Goal: Task Accomplishment & Management: Manage account settings

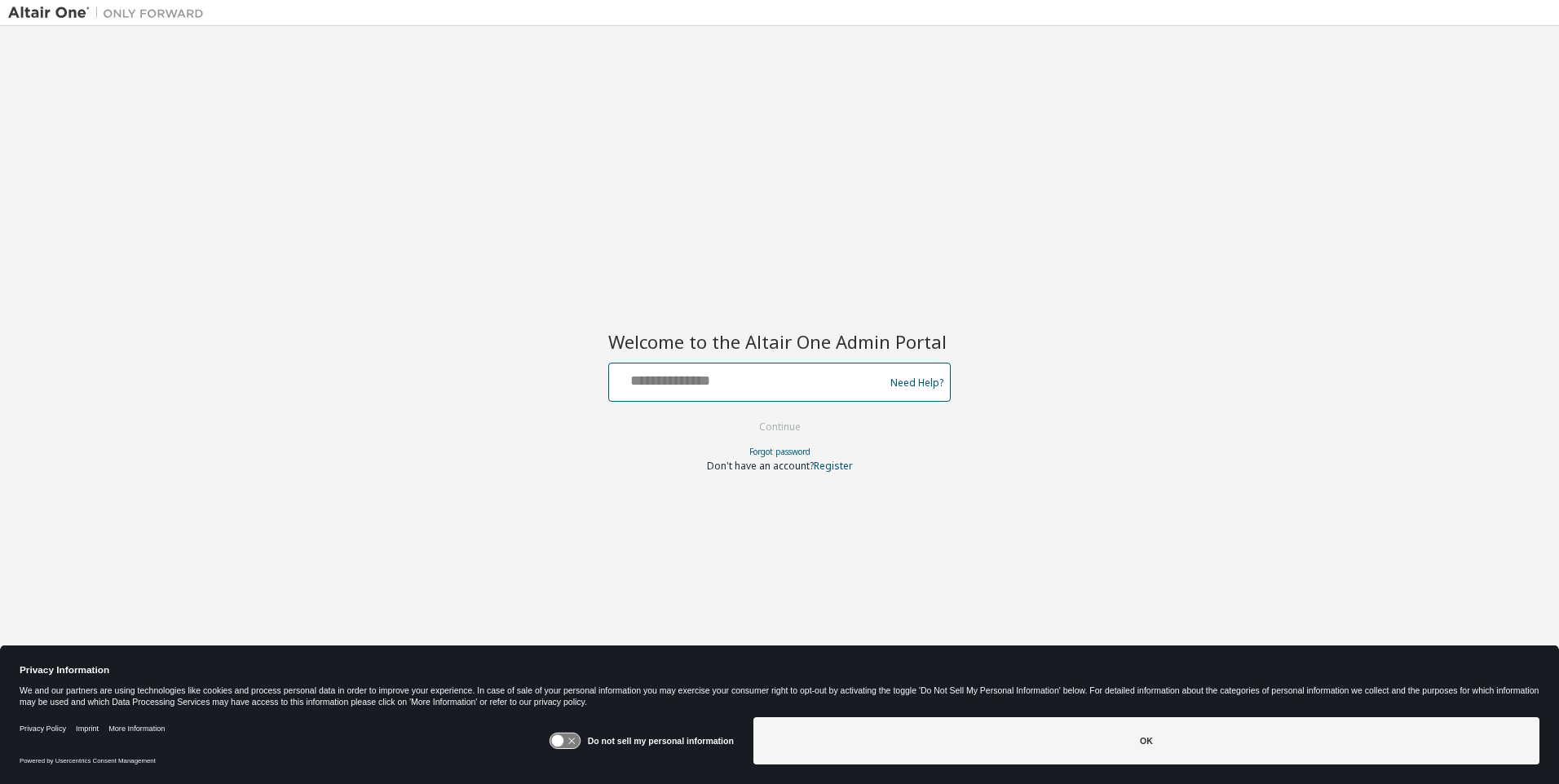
click at [749, 379] on input "text" at bounding box center [748, 378] width 267 height 24
type input "**********"
click at [780, 428] on button "Continue" at bounding box center [780, 427] width 76 height 24
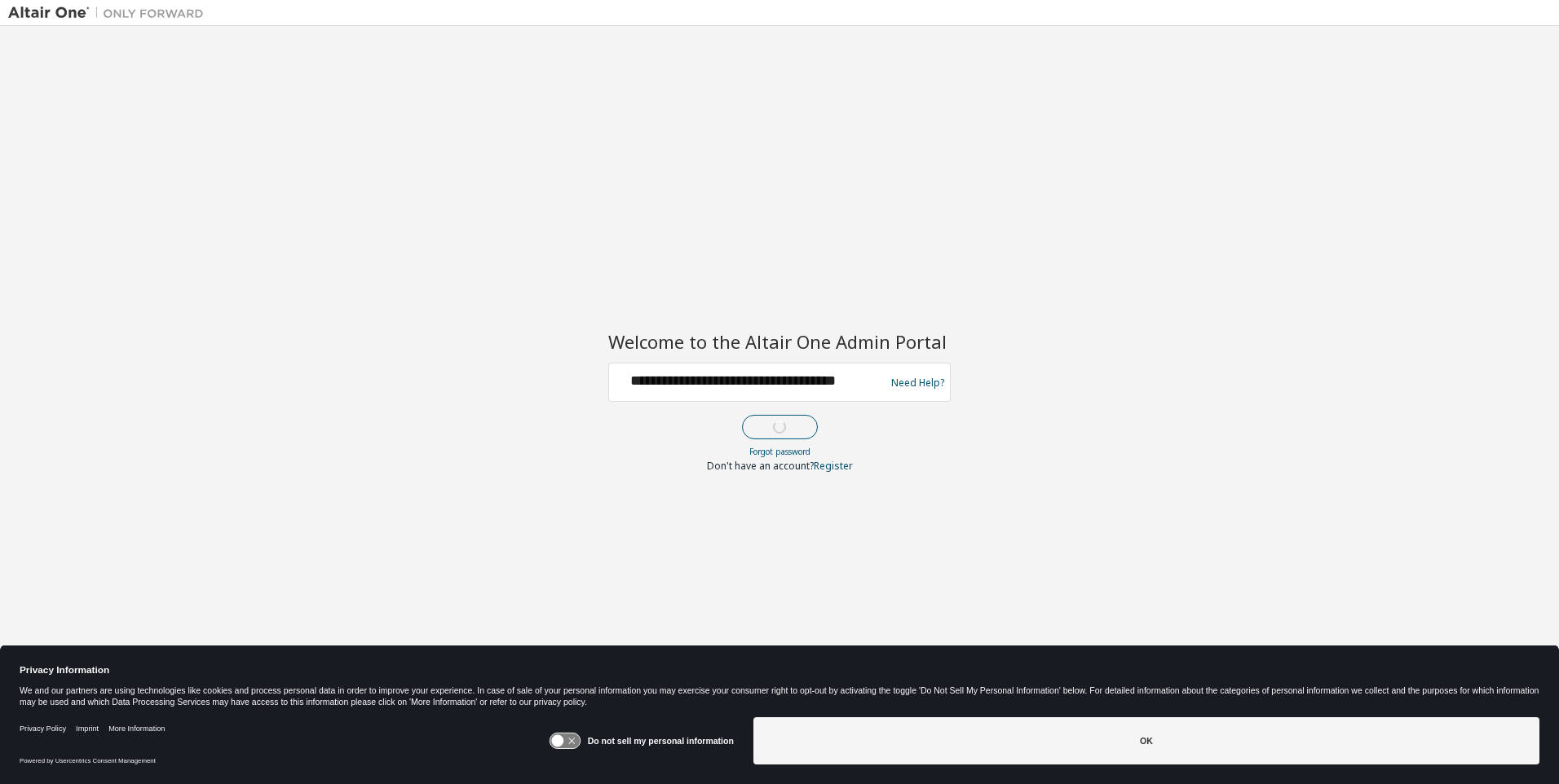
scroll to position [0, 0]
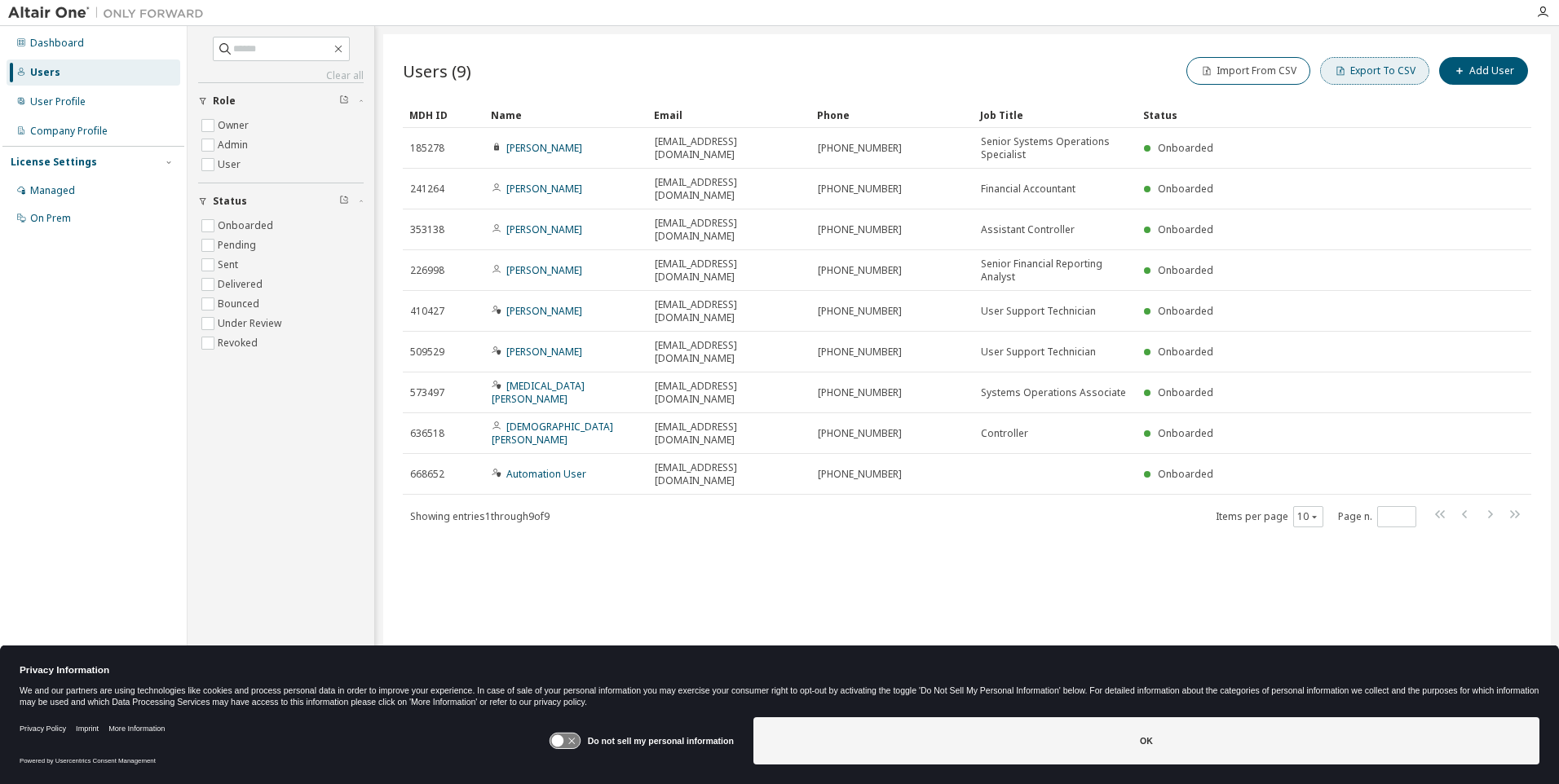
click at [1378, 71] on button "Export To CSV" at bounding box center [1374, 71] width 109 height 28
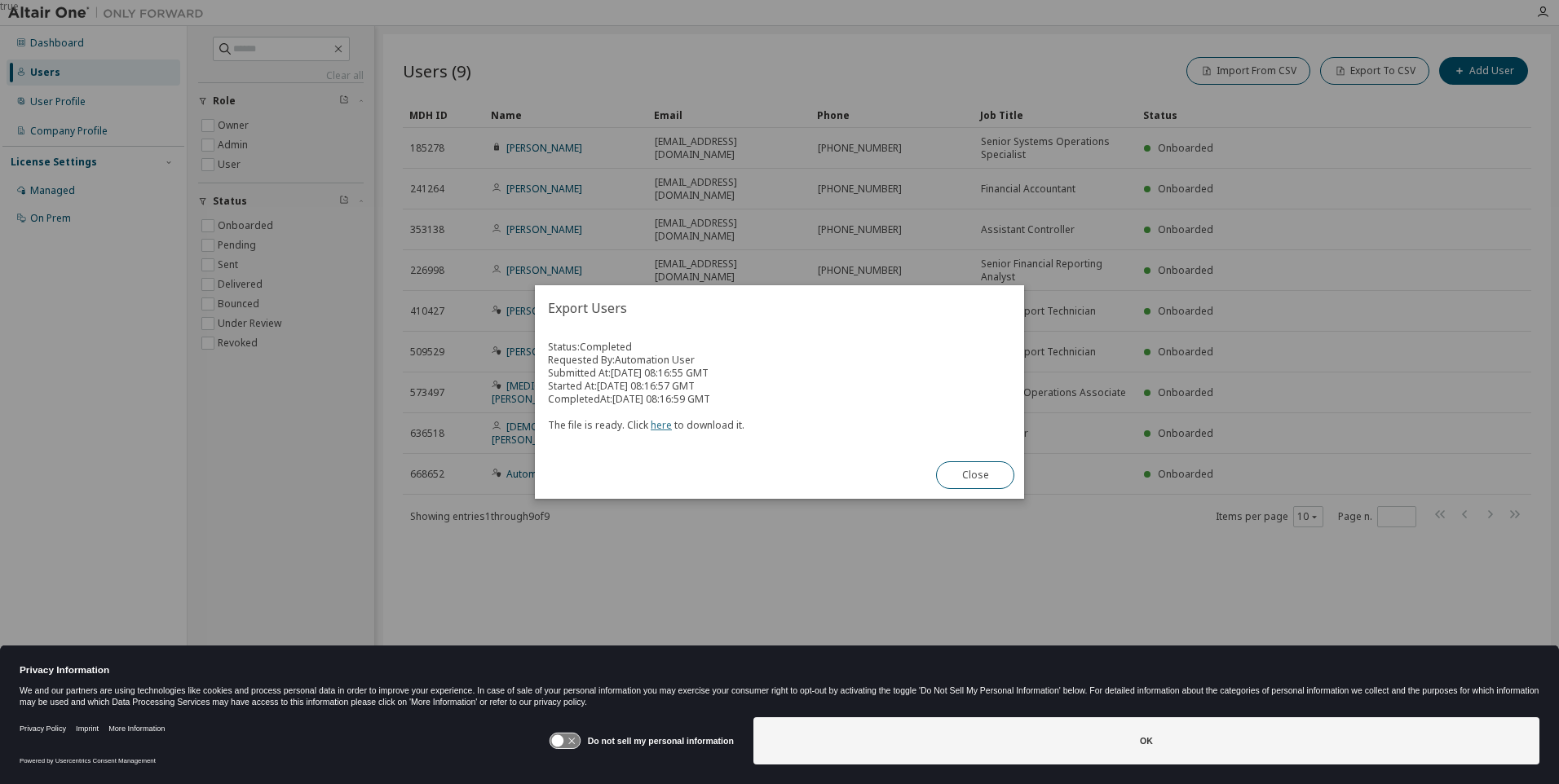
click at [658, 424] on link "here" at bounding box center [661, 424] width 21 height 14
click at [975, 475] on button "Close" at bounding box center [974, 475] width 78 height 28
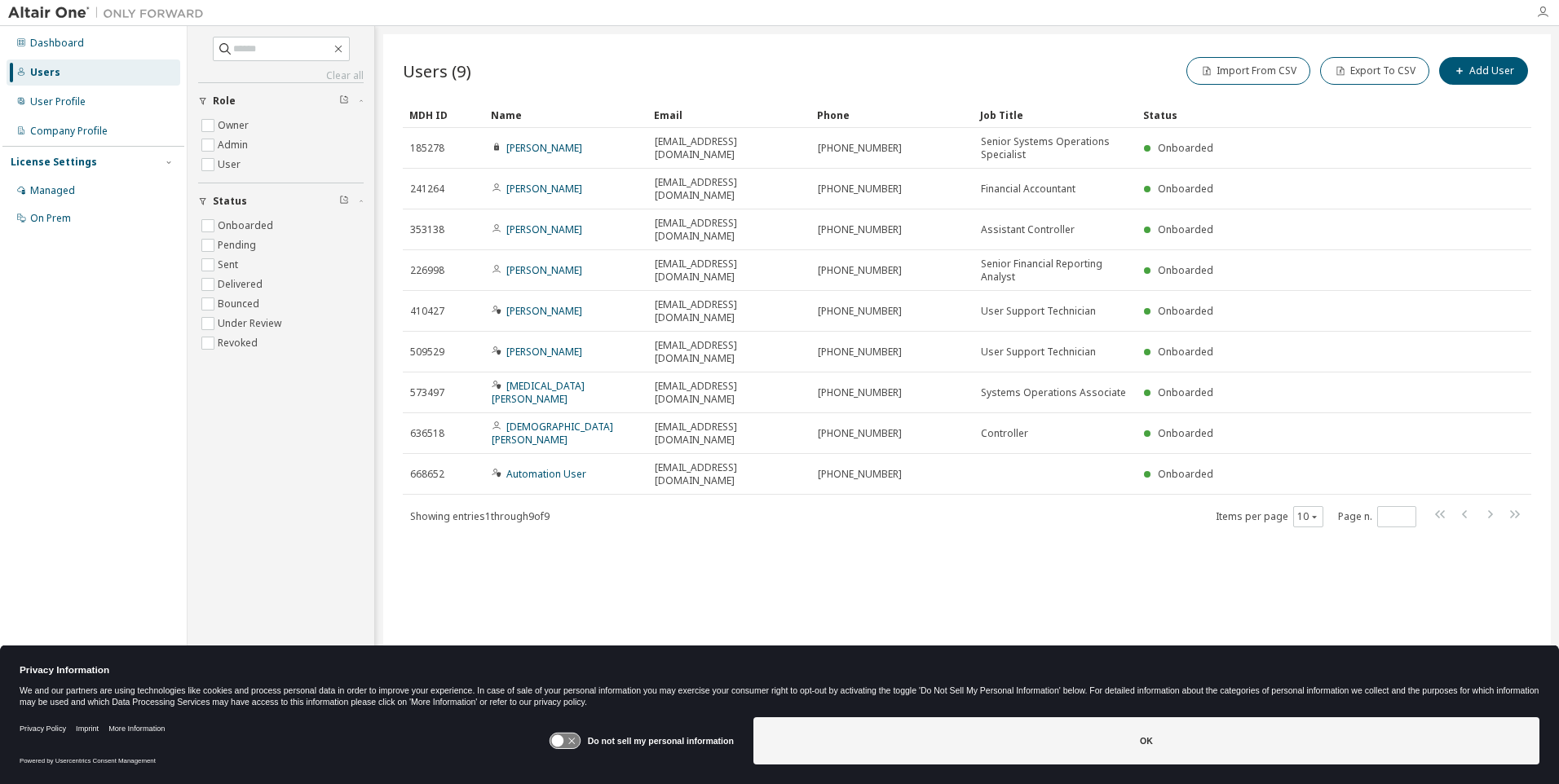
click at [1543, 13] on icon "button" at bounding box center [1543, 12] width 13 height 13
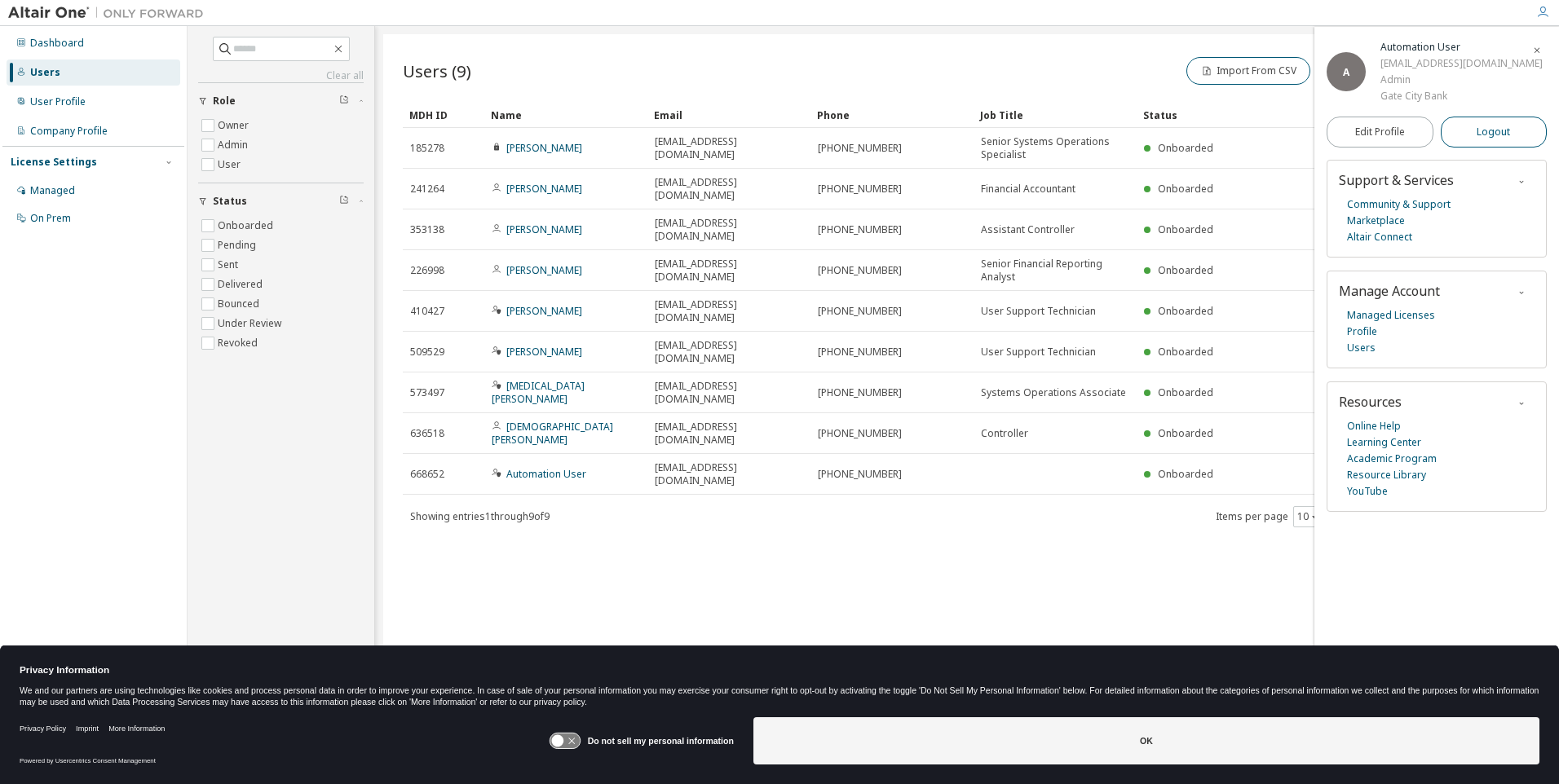
click at [1494, 140] on span "Logout" at bounding box center [1493, 132] width 33 height 16
